Goal: Information Seeking & Learning: Understand process/instructions

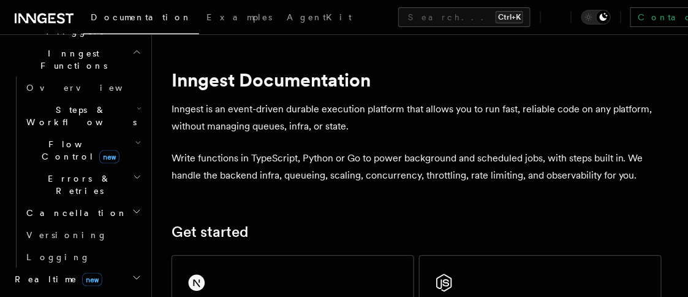
scroll to position [368, 0]
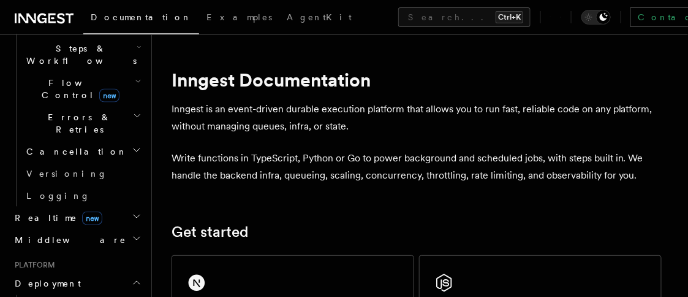
scroll to position [428, 0]
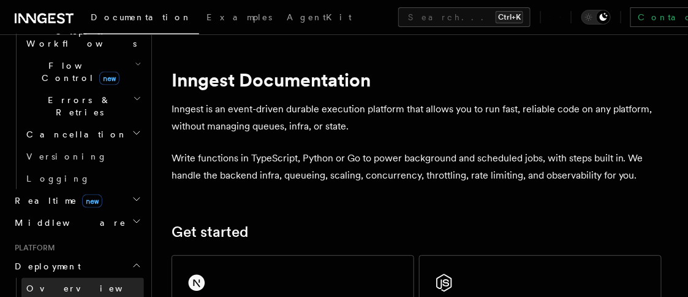
click at [68, 278] on link "Overview" at bounding box center [82, 289] width 123 height 22
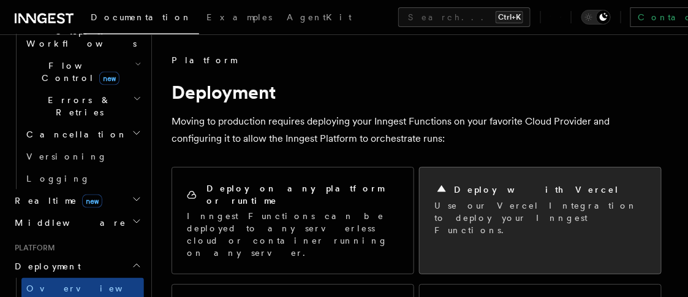
click at [491, 220] on p "Use our Vercel Integration to deploy your Inngest Functions." at bounding box center [540, 217] width 212 height 37
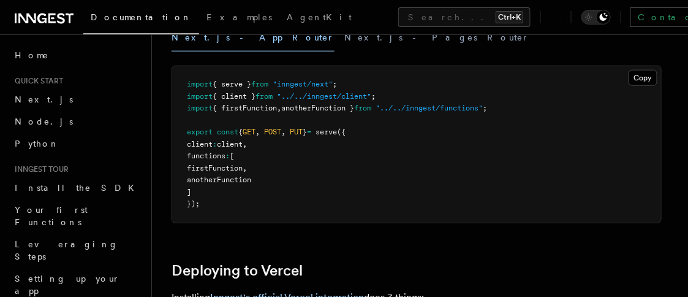
scroll to position [490, 0]
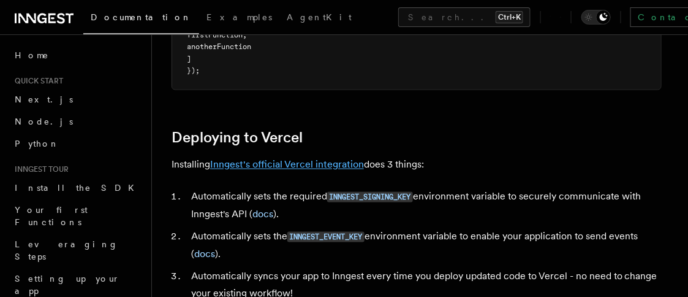
click at [293, 162] on link "Inngest's official Vercel integration" at bounding box center [287, 165] width 154 height 12
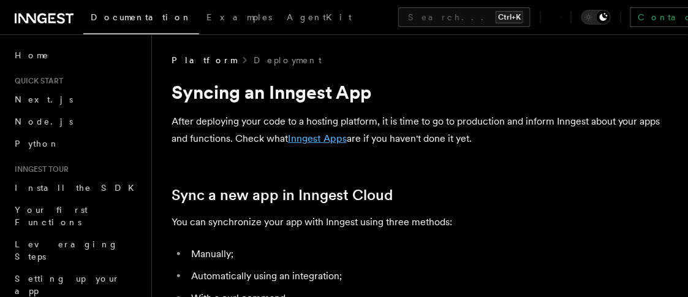
click at [338, 134] on link "Inngest Apps" at bounding box center [317, 138] width 59 height 12
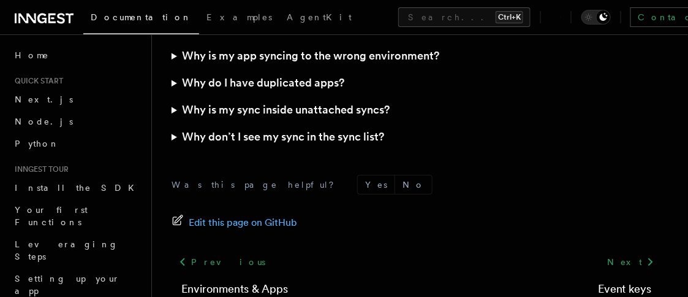
scroll to position [3772, 0]
